Goal: Task Accomplishment & Management: Manage account settings

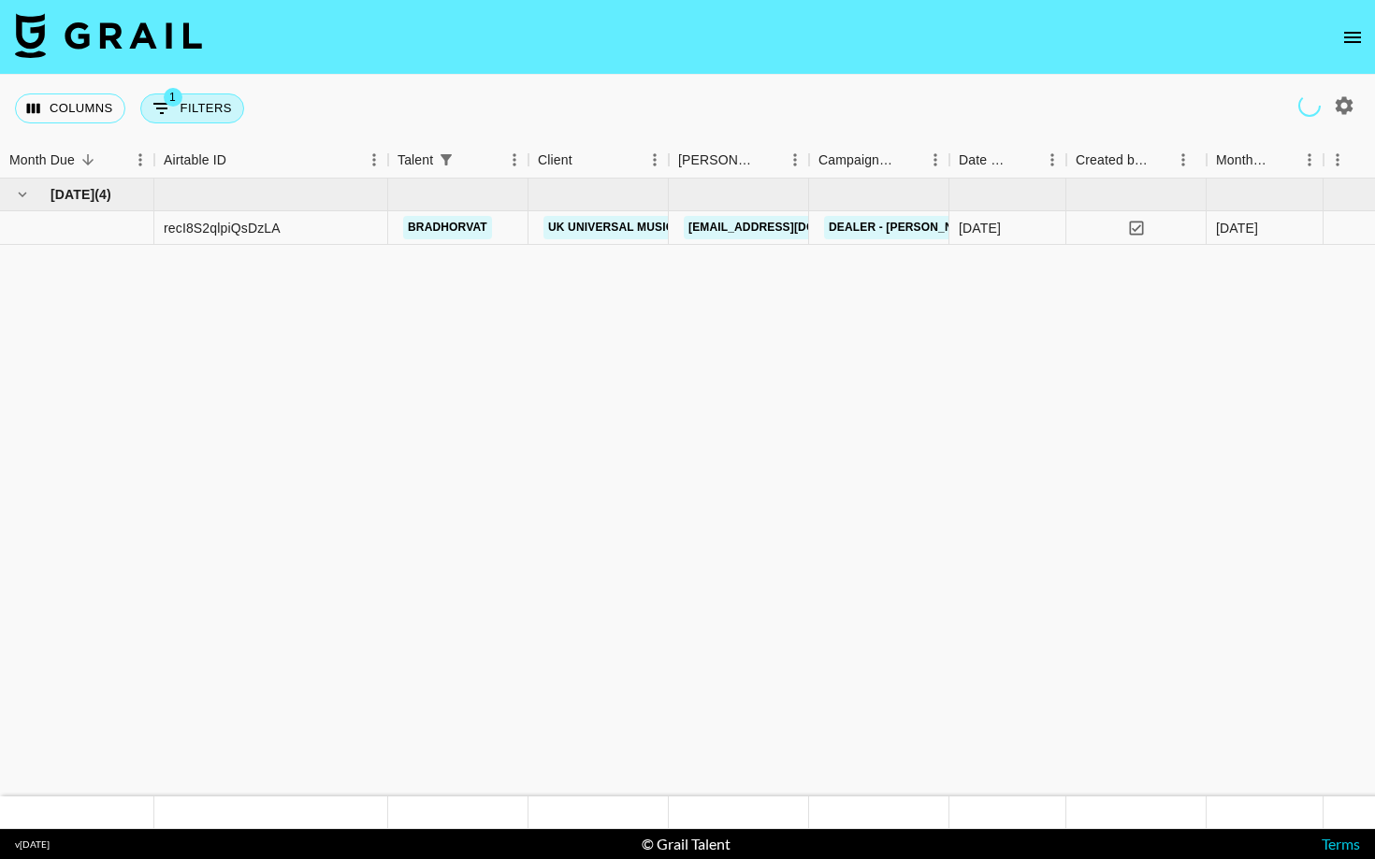
click at [206, 104] on button "1 Filters" at bounding box center [192, 109] width 104 height 30
select select "talentName"
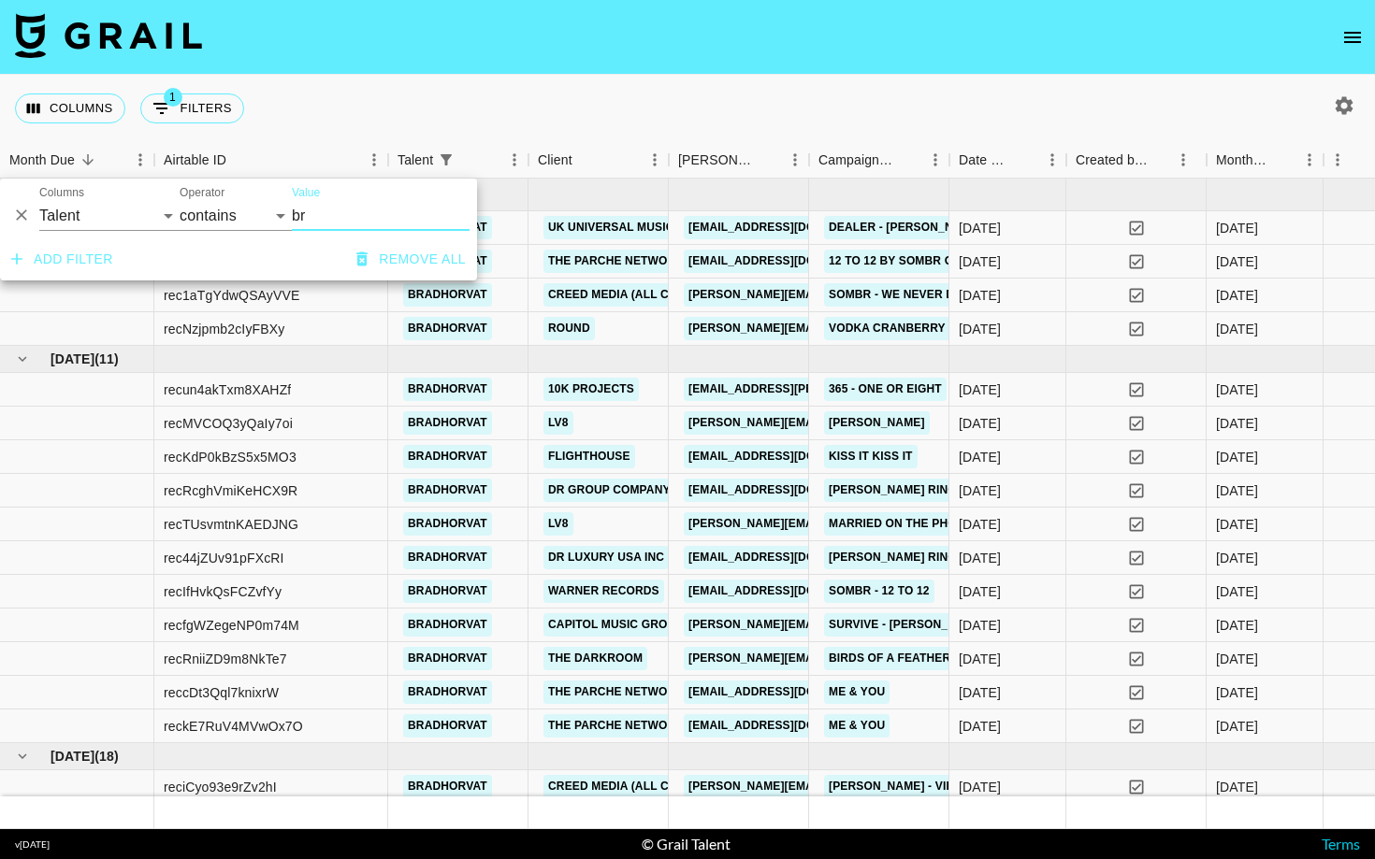
type input "b"
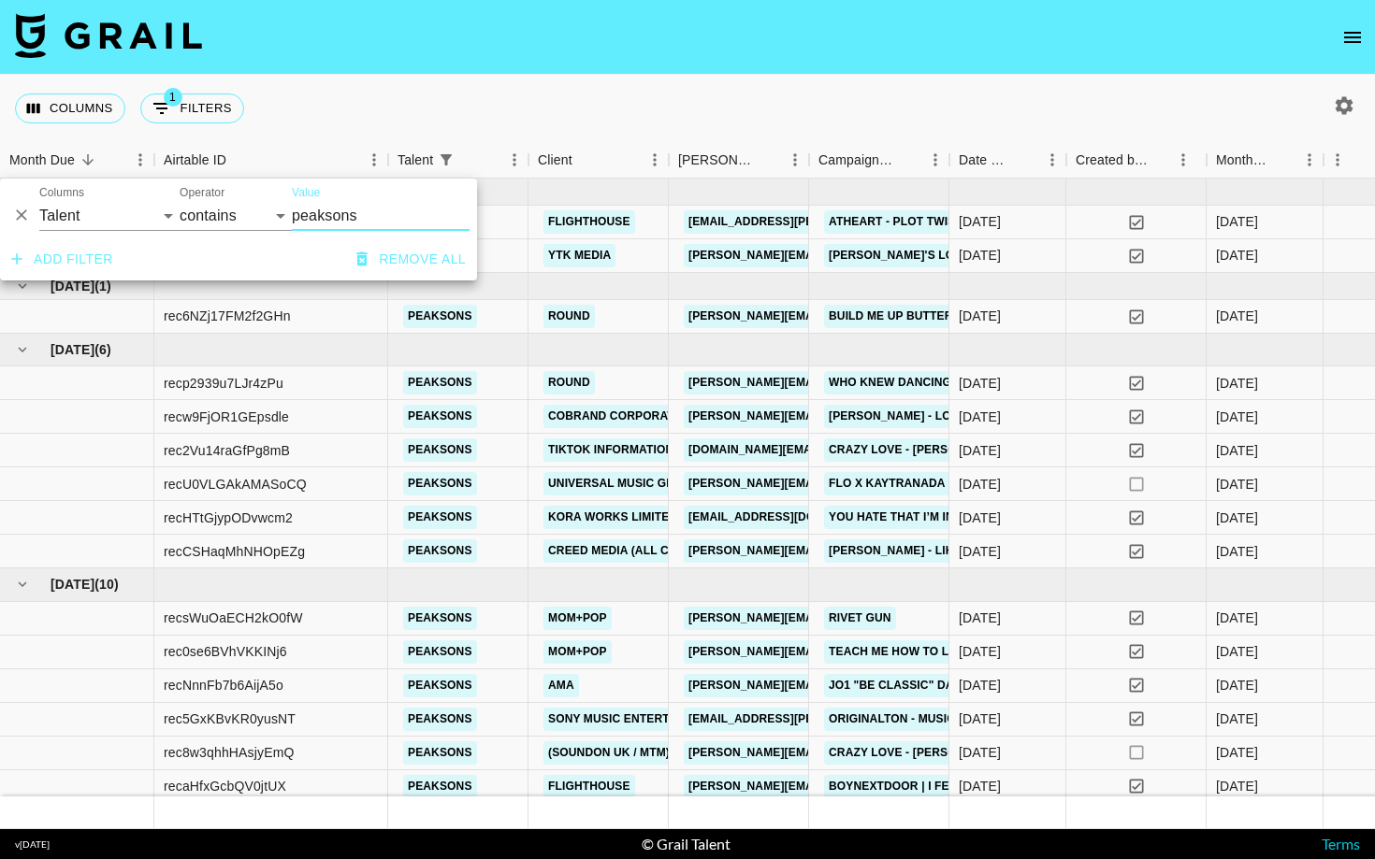
type input "peaksons"
click at [560, 102] on div "Columns 1 Filters + Booking" at bounding box center [687, 108] width 1375 height 67
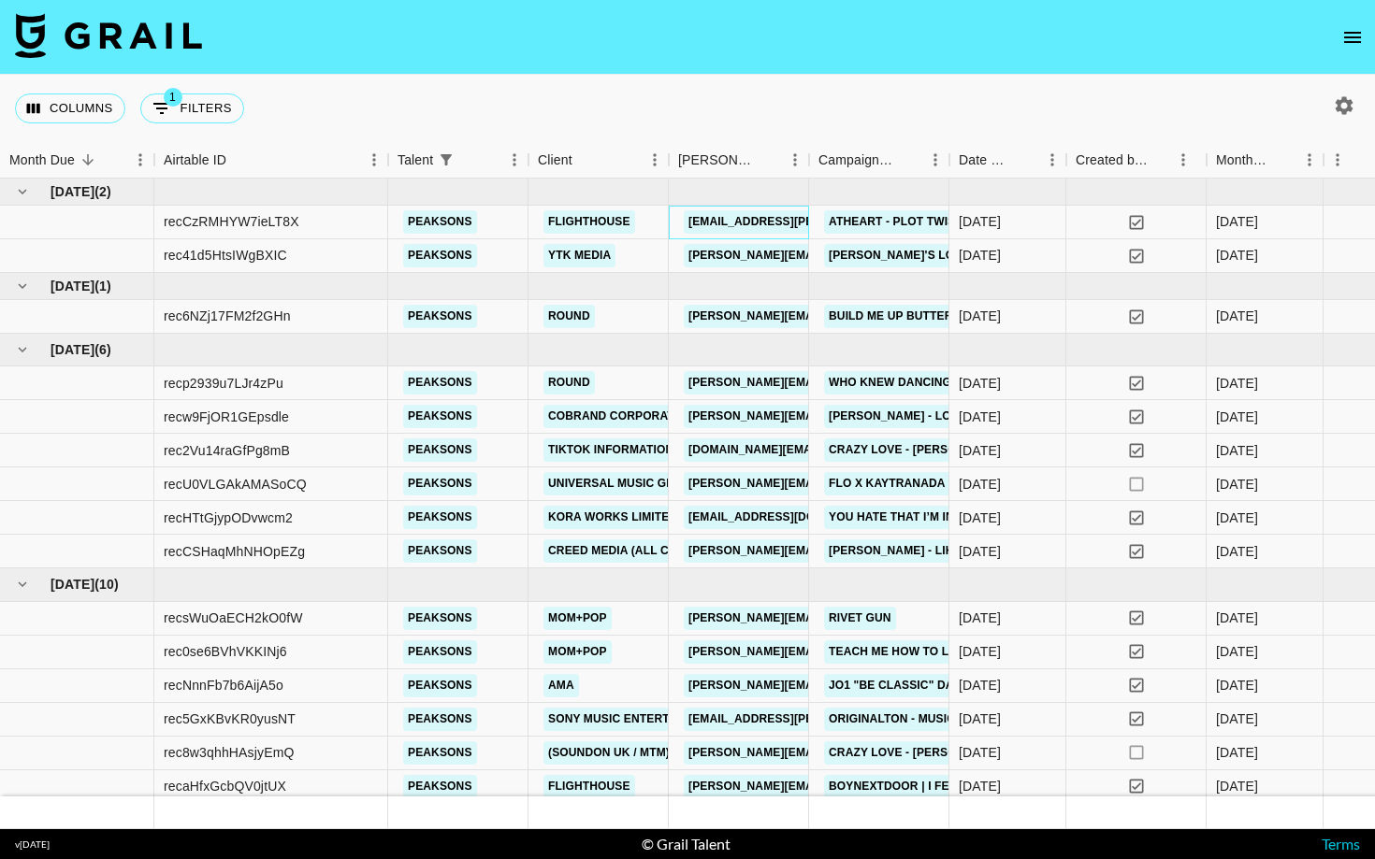
click at [682, 224] on div "[EMAIL_ADDRESS][PERSON_NAME][DOMAIN_NAME]" at bounding box center [836, 222] width 316 height 35
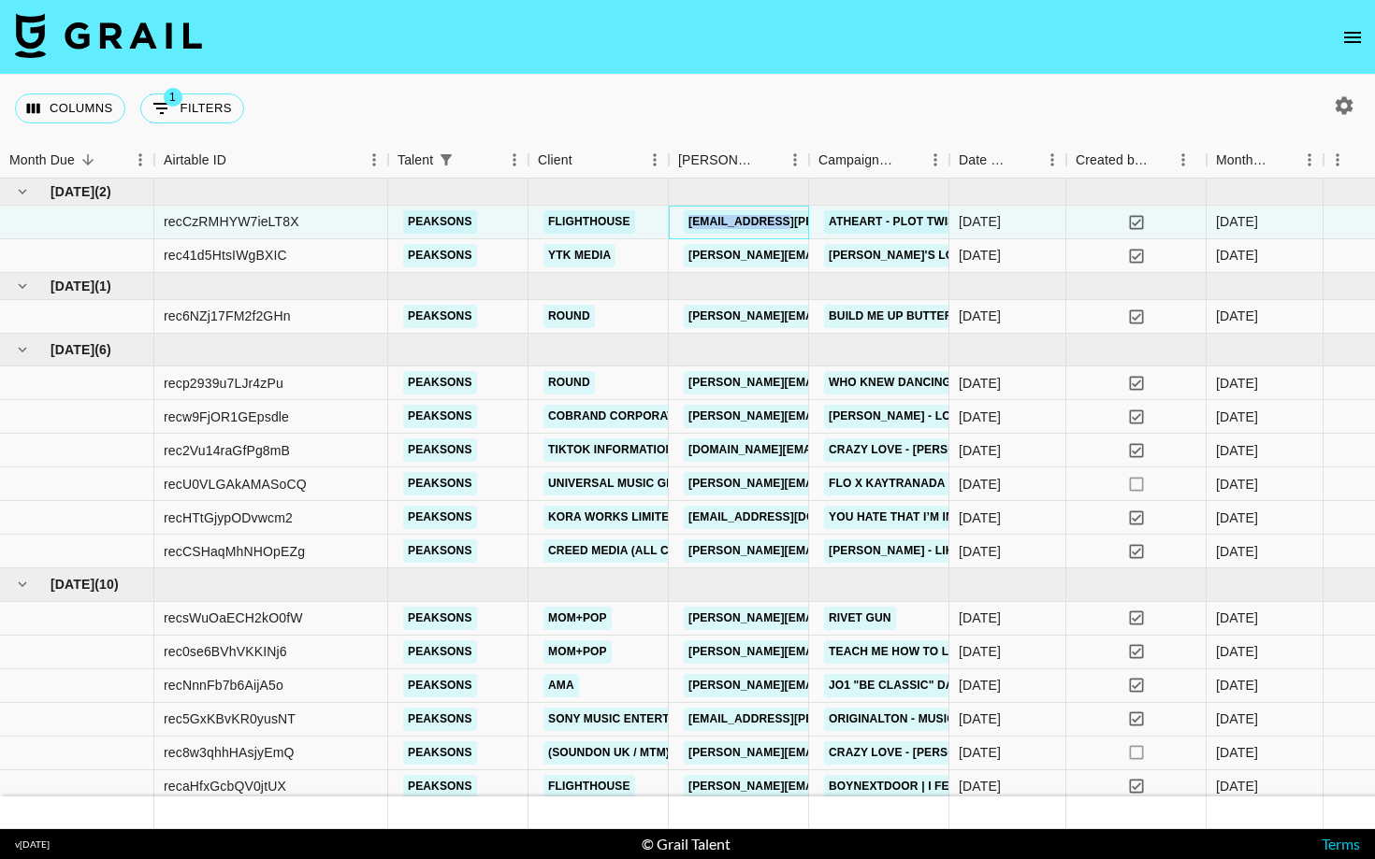
click at [725, 213] on link "[EMAIL_ADDRESS][PERSON_NAME][DOMAIN_NAME]" at bounding box center [836, 221] width 305 height 23
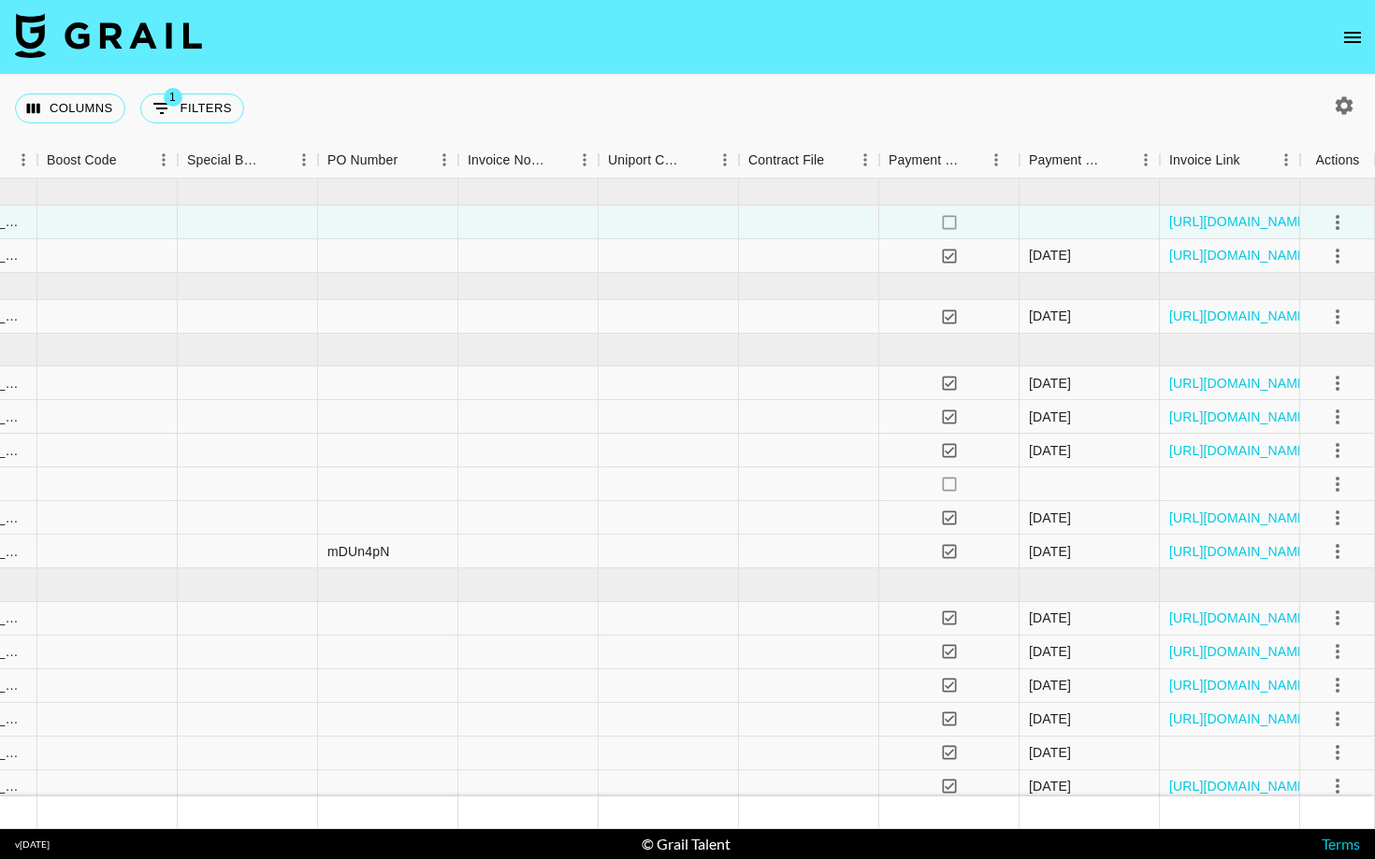
scroll to position [0, 1941]
click at [1092, 218] on div at bounding box center [1089, 223] width 140 height 34
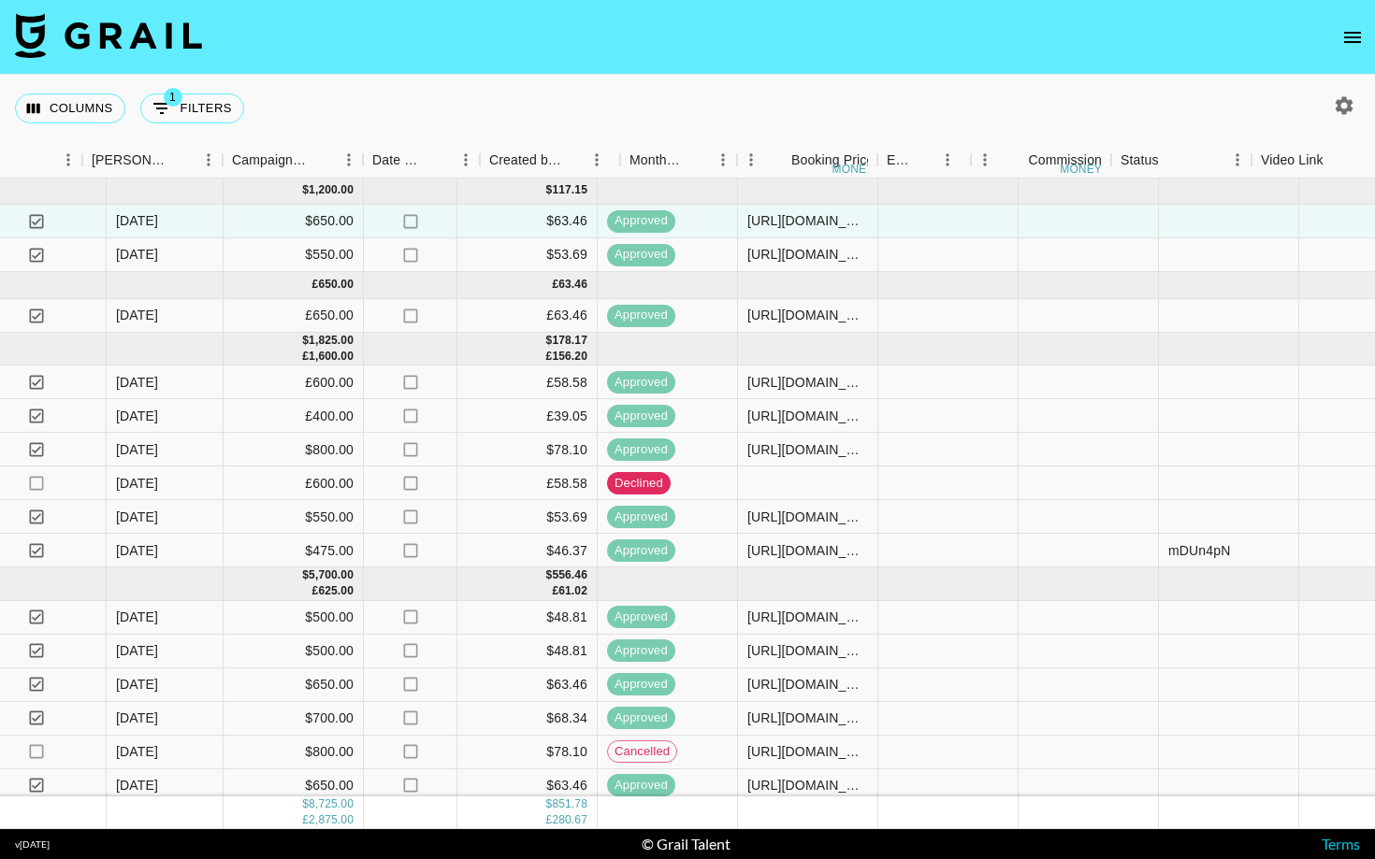
scroll to position [1, 126]
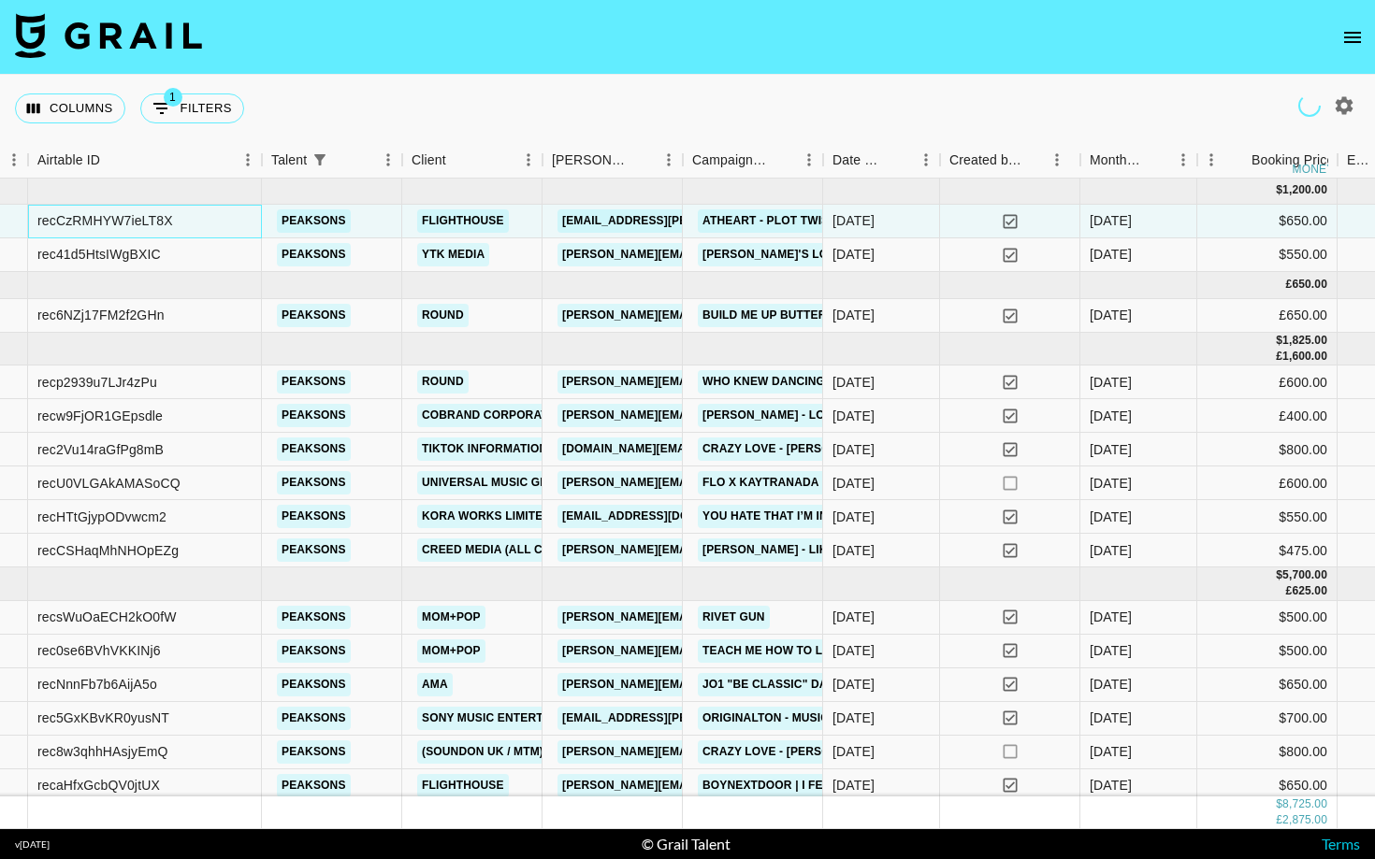
click at [137, 218] on div "recCzRMHYW7ieLT8X" at bounding box center [105, 220] width 136 height 19
copy div "recCzRMHYW7ieLT8X"
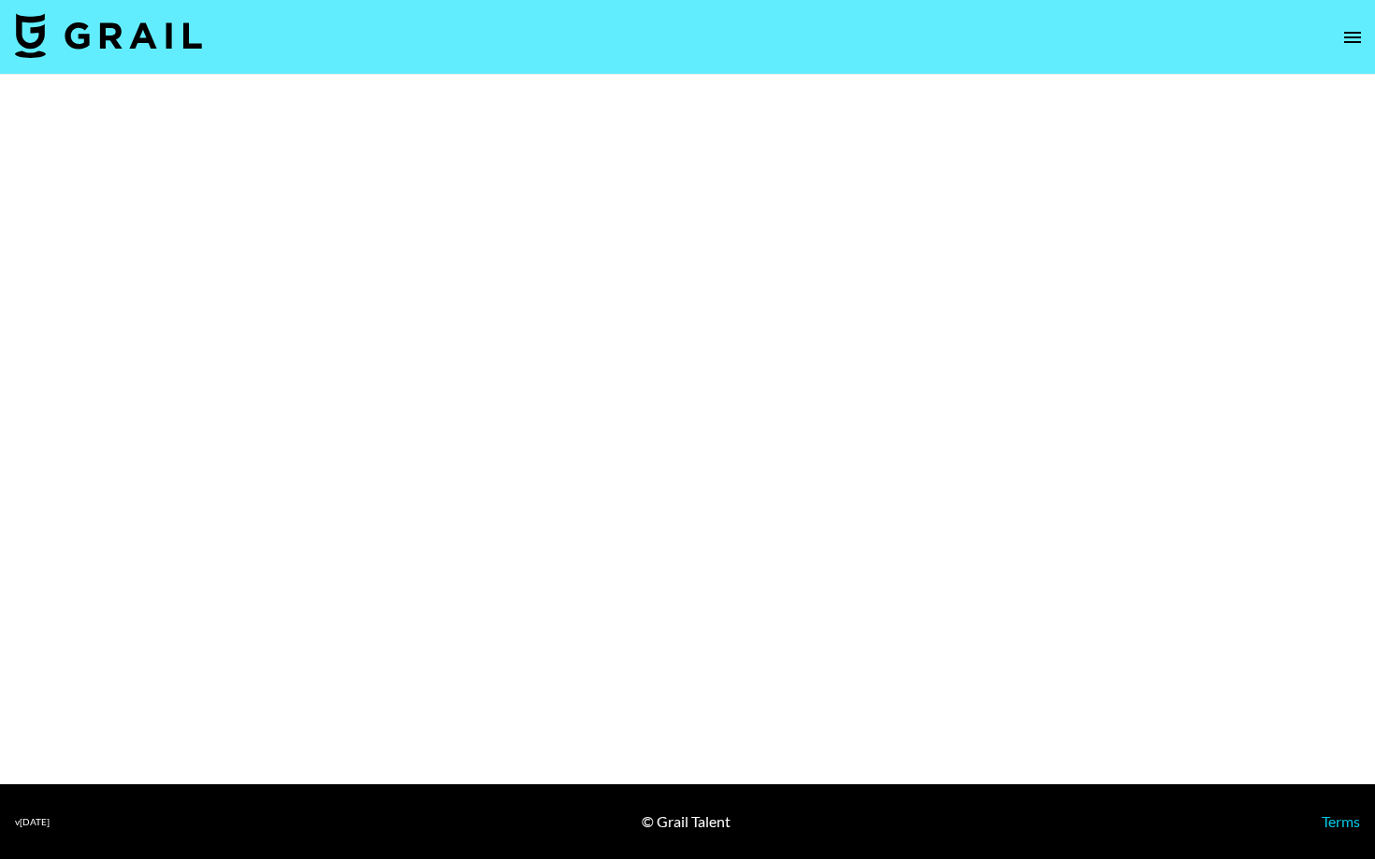
select select "Song"
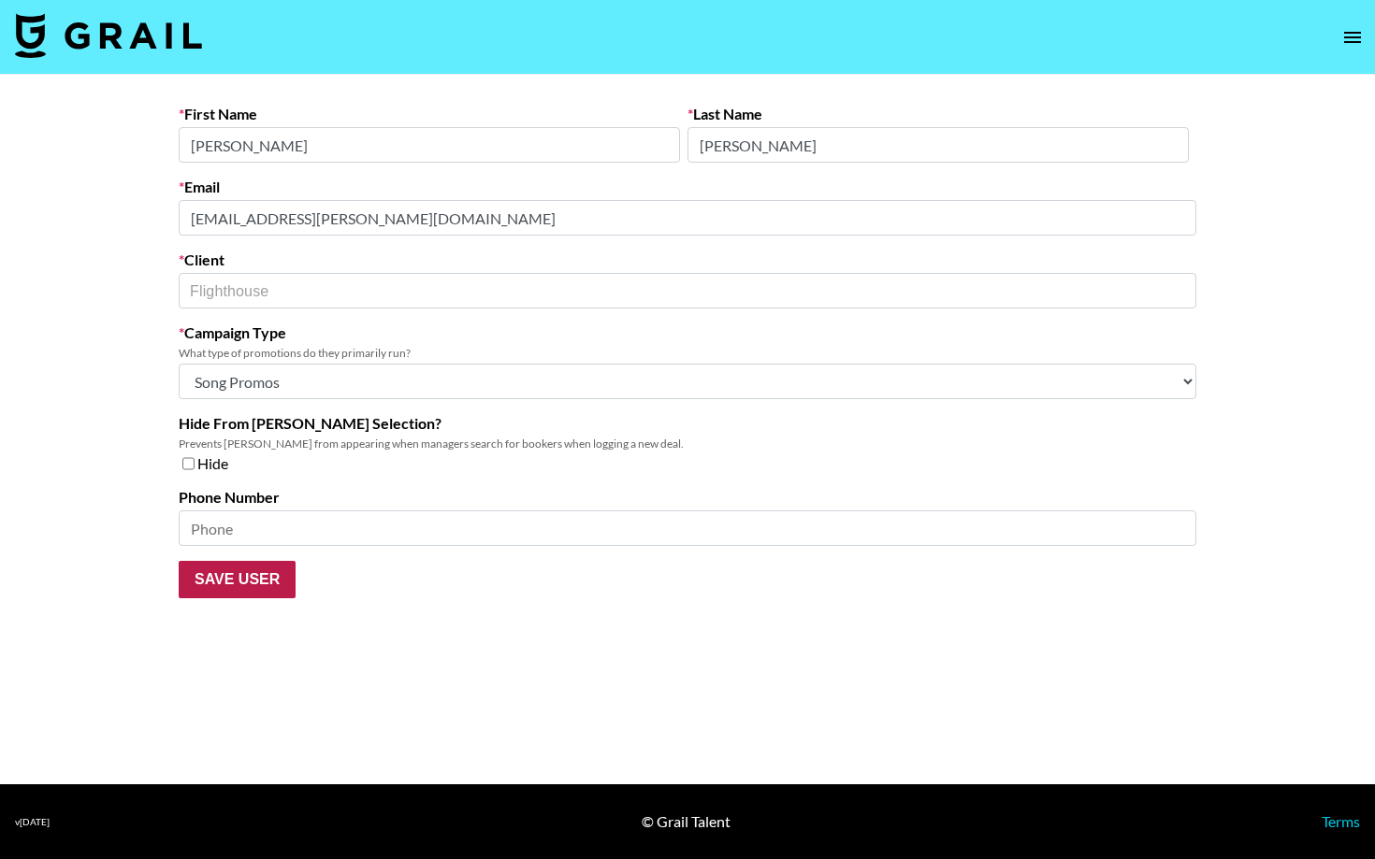
click at [253, 578] on input "Save User" at bounding box center [237, 579] width 117 height 37
